Goal: Information Seeking & Learning: Learn about a topic

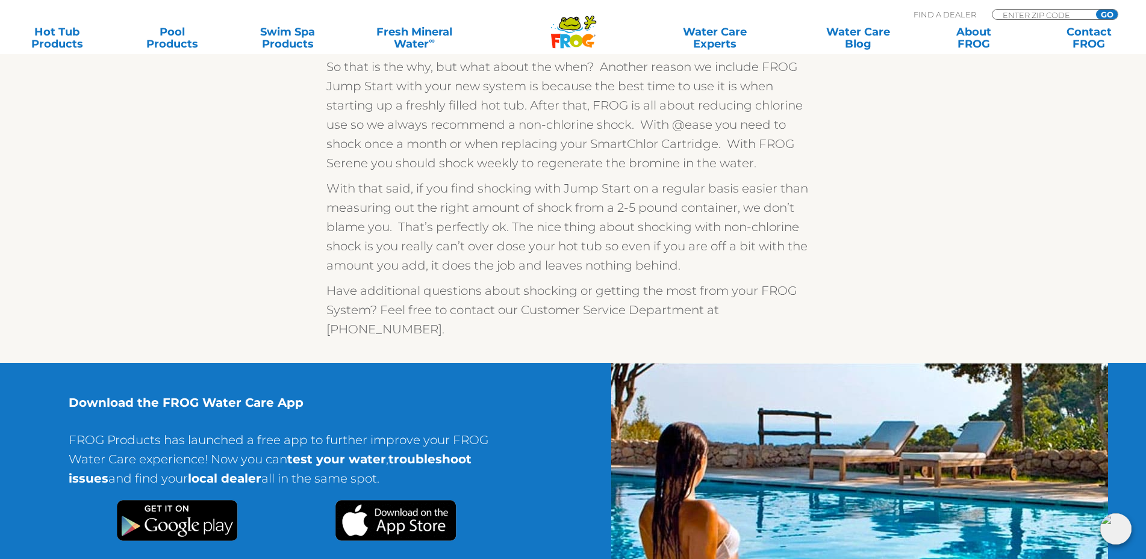
scroll to position [540, 0]
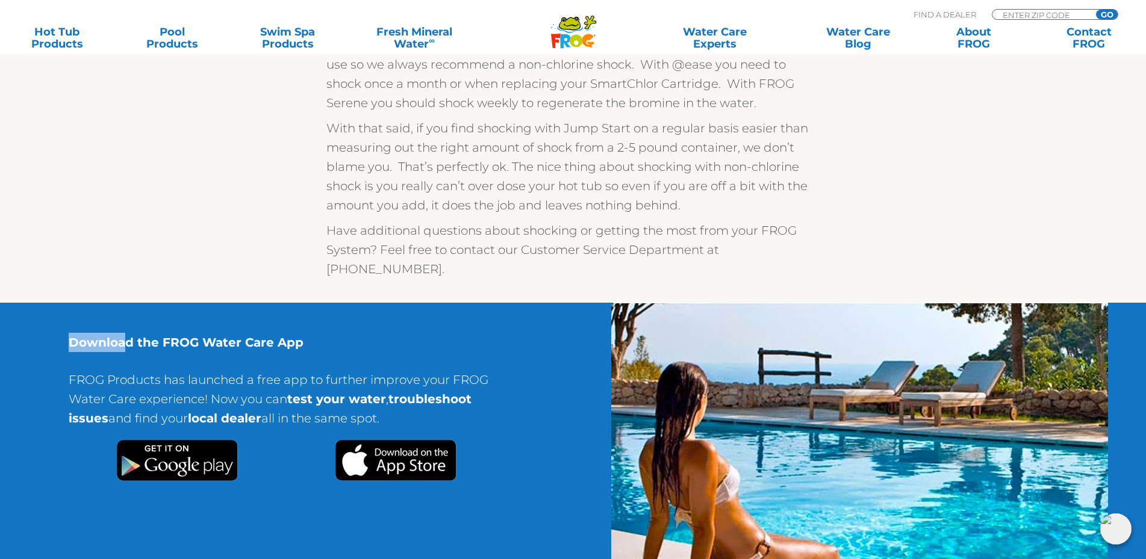
drag, startPoint x: 70, startPoint y: 321, endPoint x: 170, endPoint y: 322, distance: 100.0
click at [134, 335] on strong "Download the FROG Water Care App" at bounding box center [186, 342] width 235 height 14
click at [485, 216] on div "If you have purchased a FROG @ease or FROG Serene product, it came with a packe…" at bounding box center [573, 23] width 494 height 512
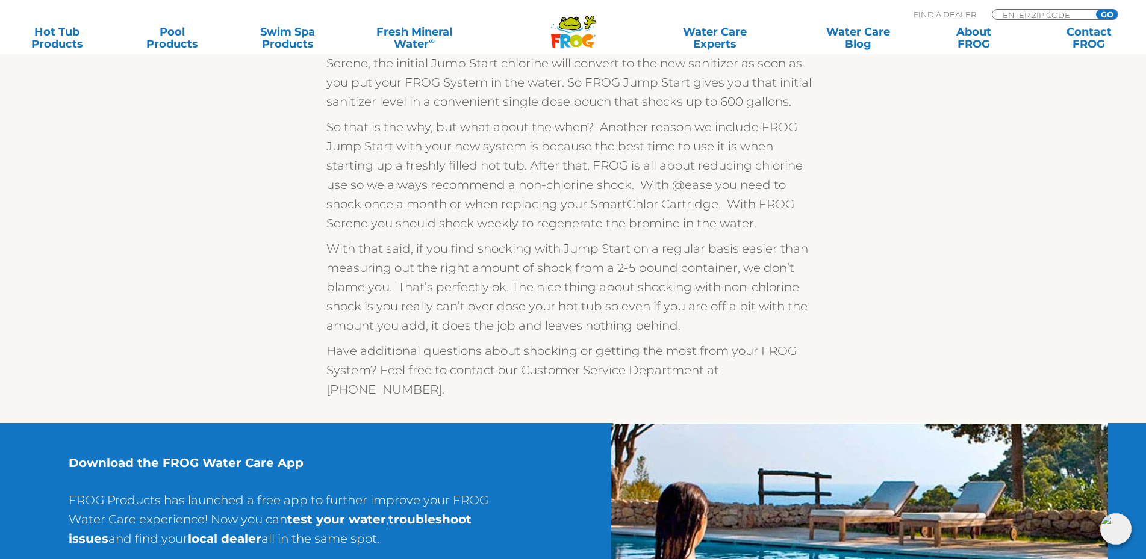
scroll to position [359, 0]
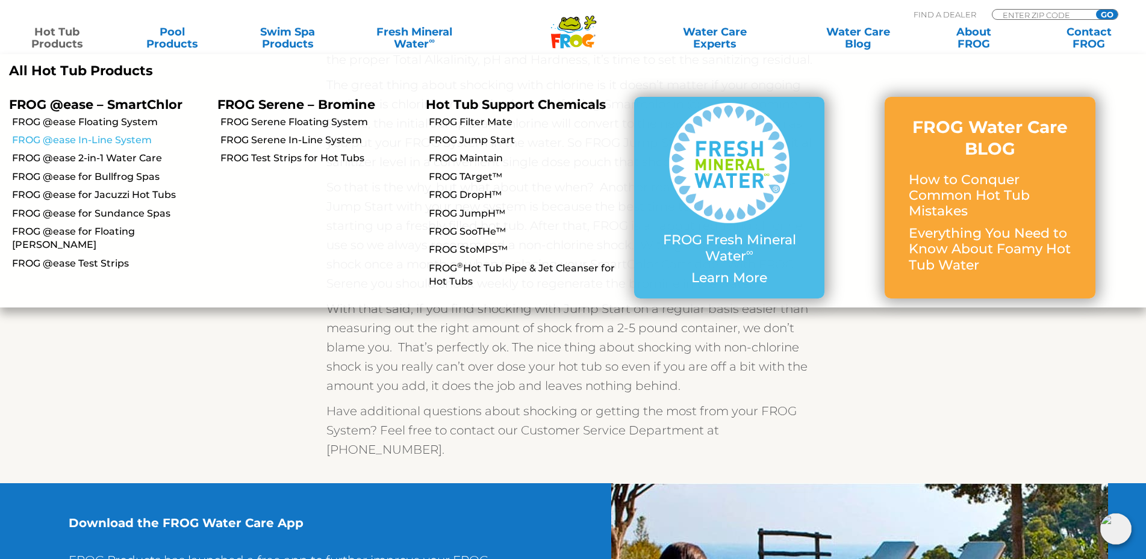
click at [77, 139] on link "FROG @ease In-Line System" at bounding box center [110, 140] width 196 height 13
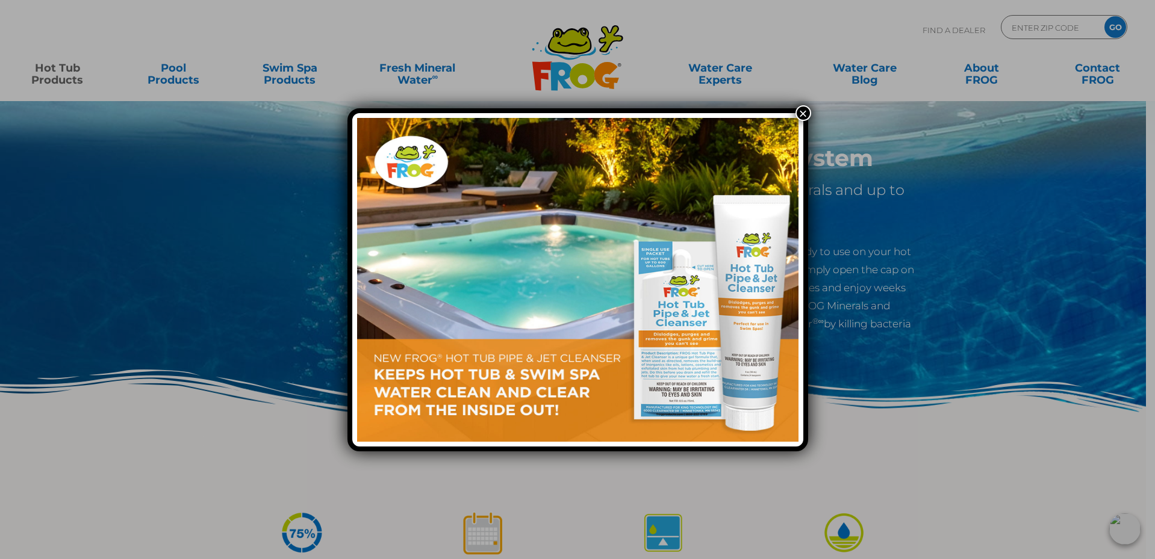
click at [801, 113] on button "×" at bounding box center [803, 113] width 16 height 16
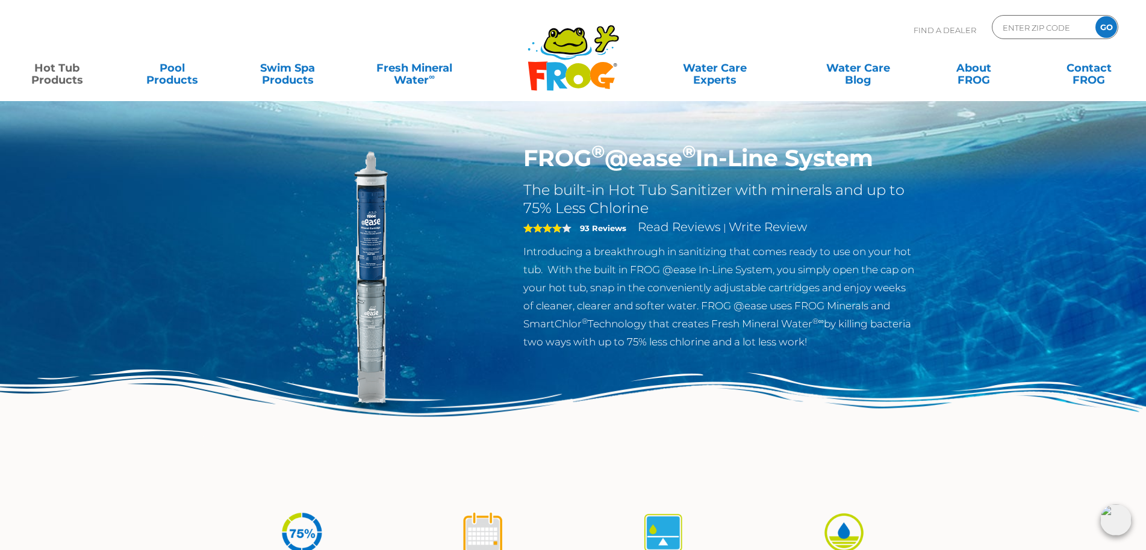
click at [1145, 163] on html ".st130{clip-path:url(#SVGID_2_);fill-rule:evenodd;clip-rule:evenodd;fill:#C3CC0…" at bounding box center [573, 275] width 1146 height 550
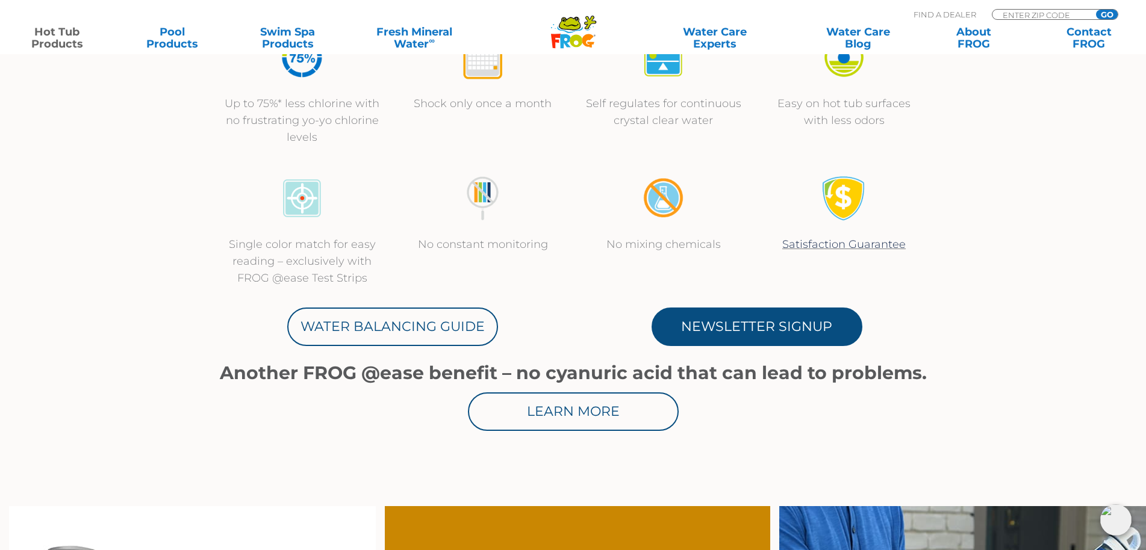
scroll to position [466, 0]
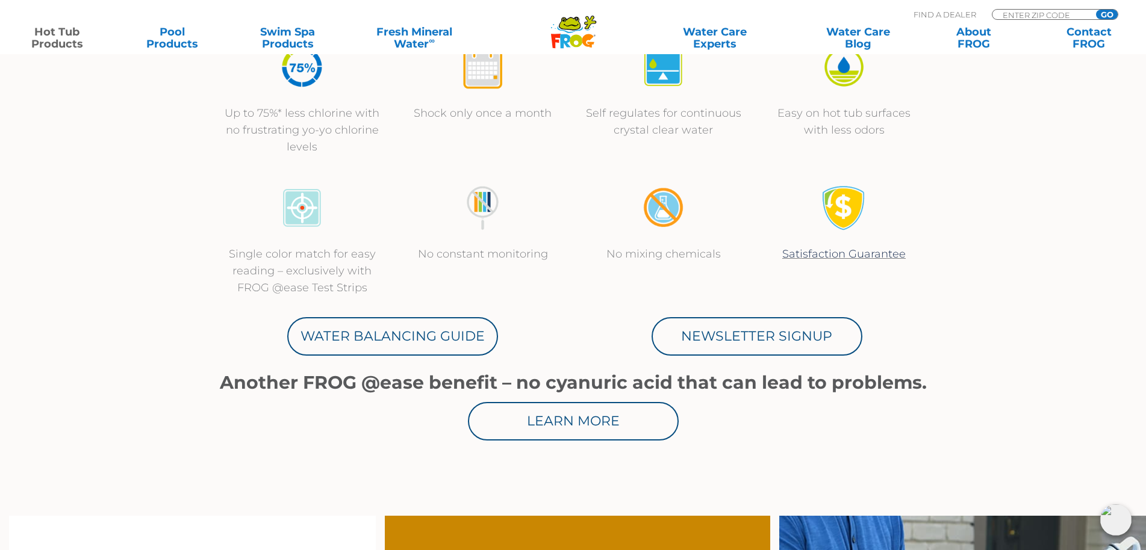
click at [791, 195] on div at bounding box center [844, 215] width 157 height 60
